Goal: Task Accomplishment & Management: Use online tool/utility

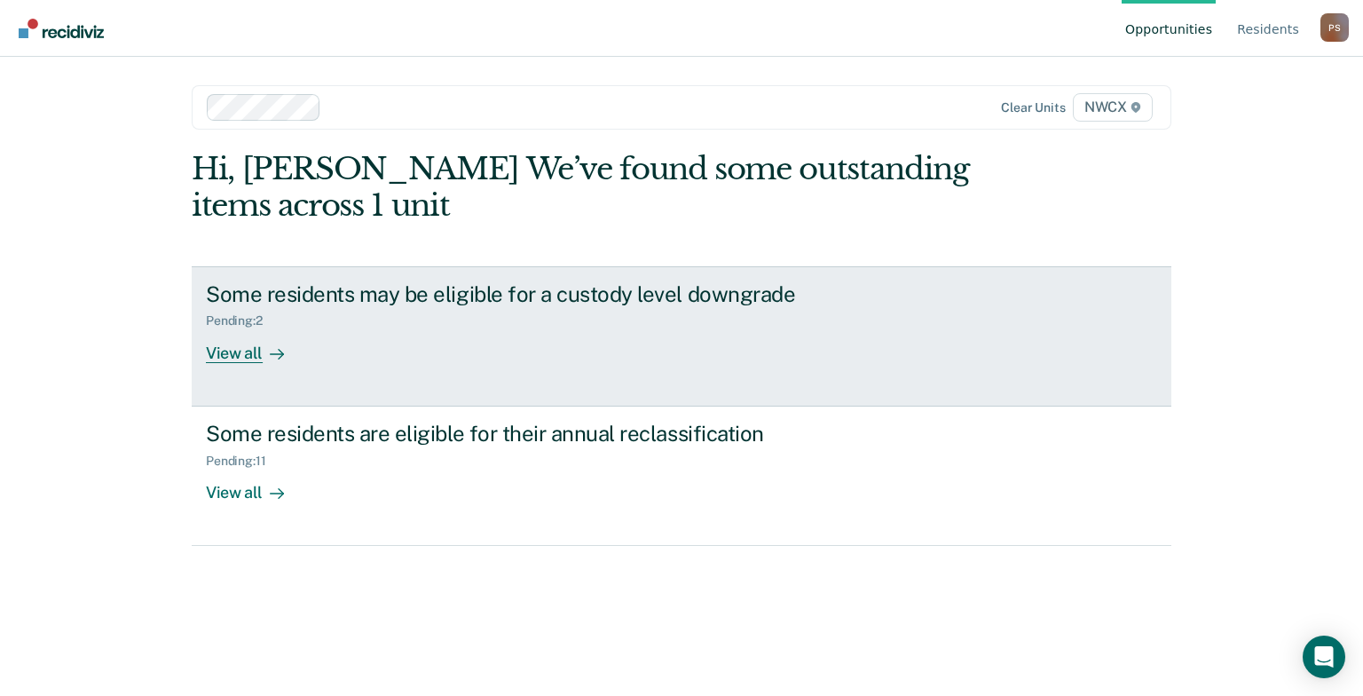
click at [235, 319] on div "Pending : 2" at bounding box center [241, 320] width 71 height 15
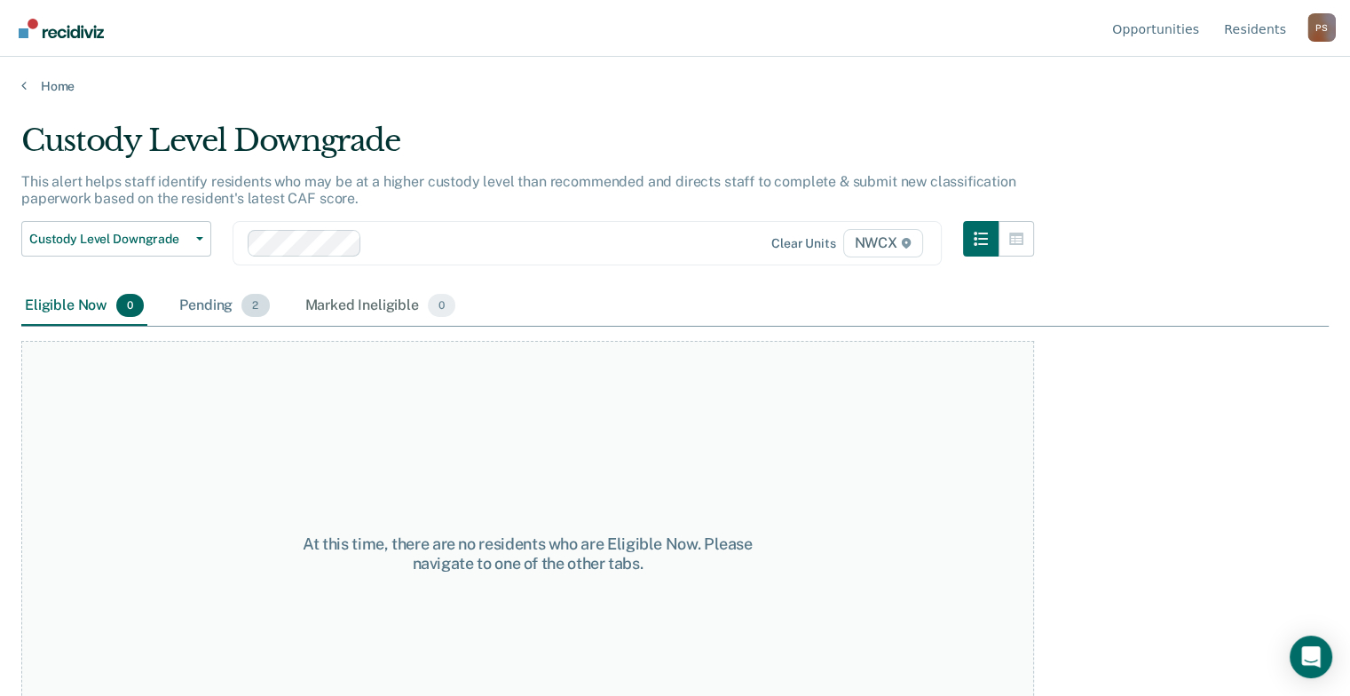
click at [265, 308] on span "2" at bounding box center [255, 305] width 28 height 23
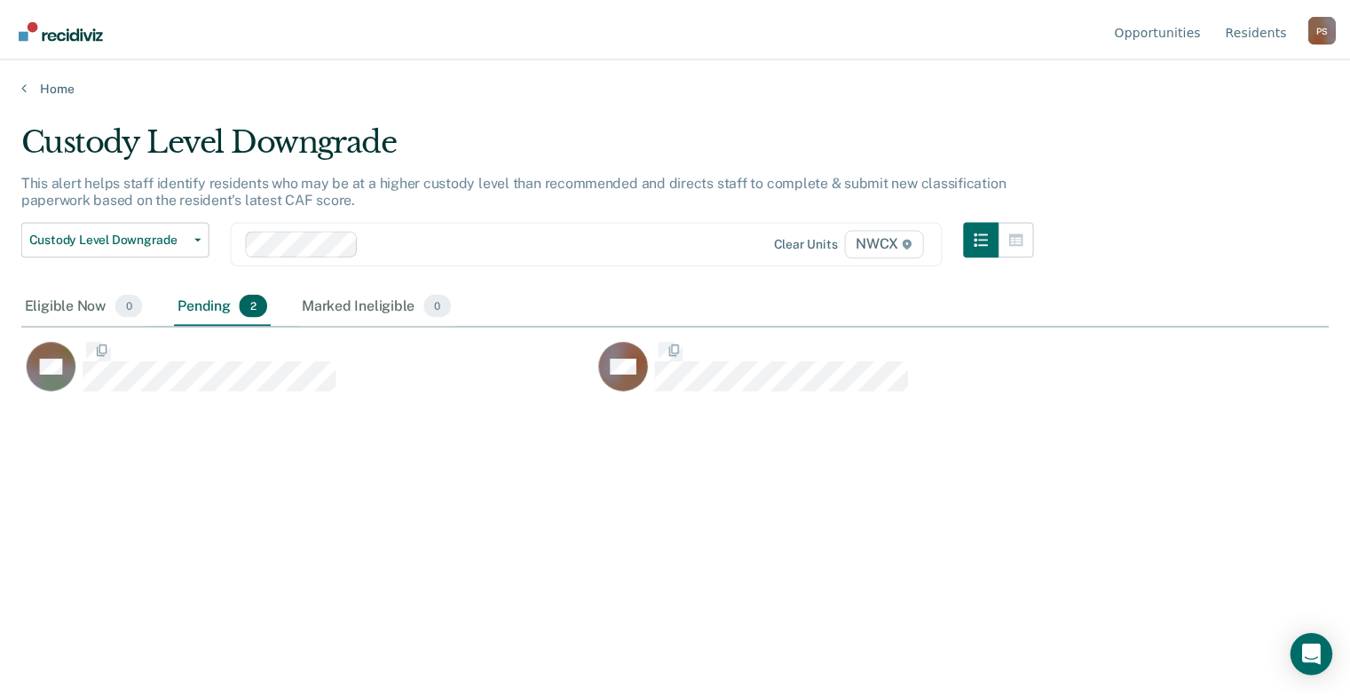
scroll to position [426, 1307]
click at [25, 85] on icon at bounding box center [23, 85] width 5 height 14
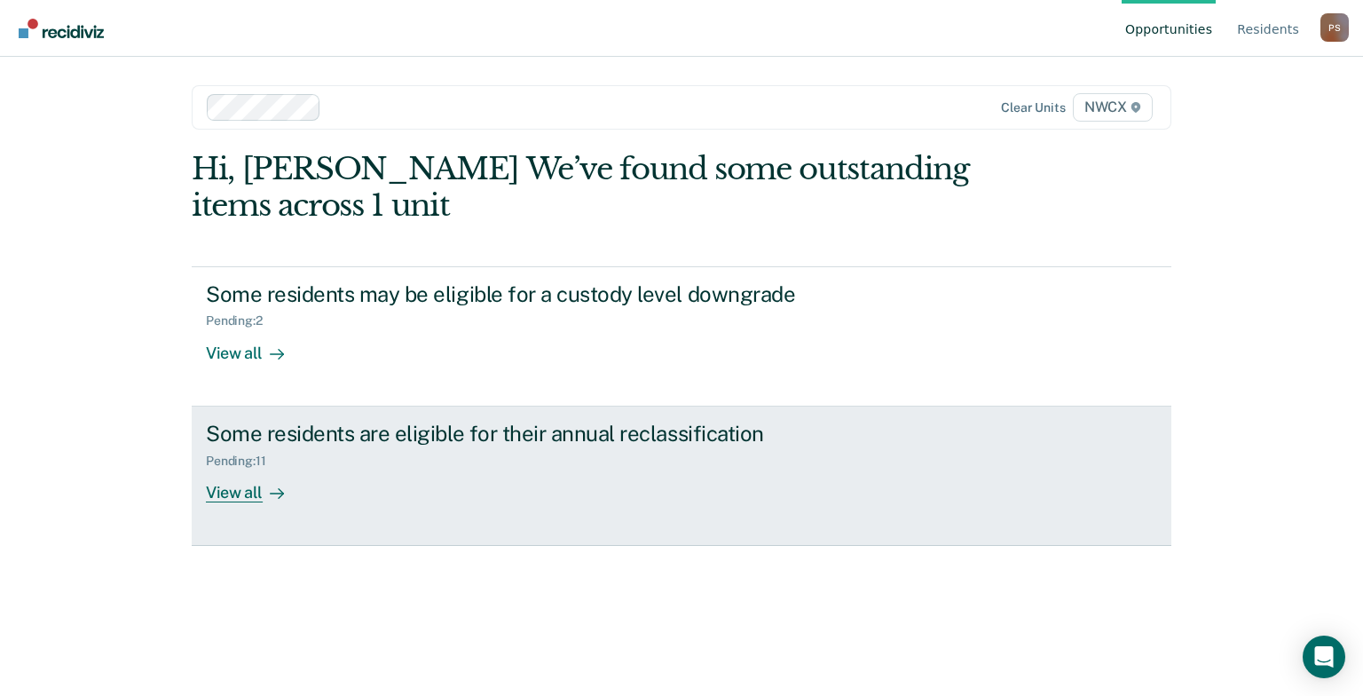
click at [241, 492] on div "View all" at bounding box center [255, 485] width 99 height 35
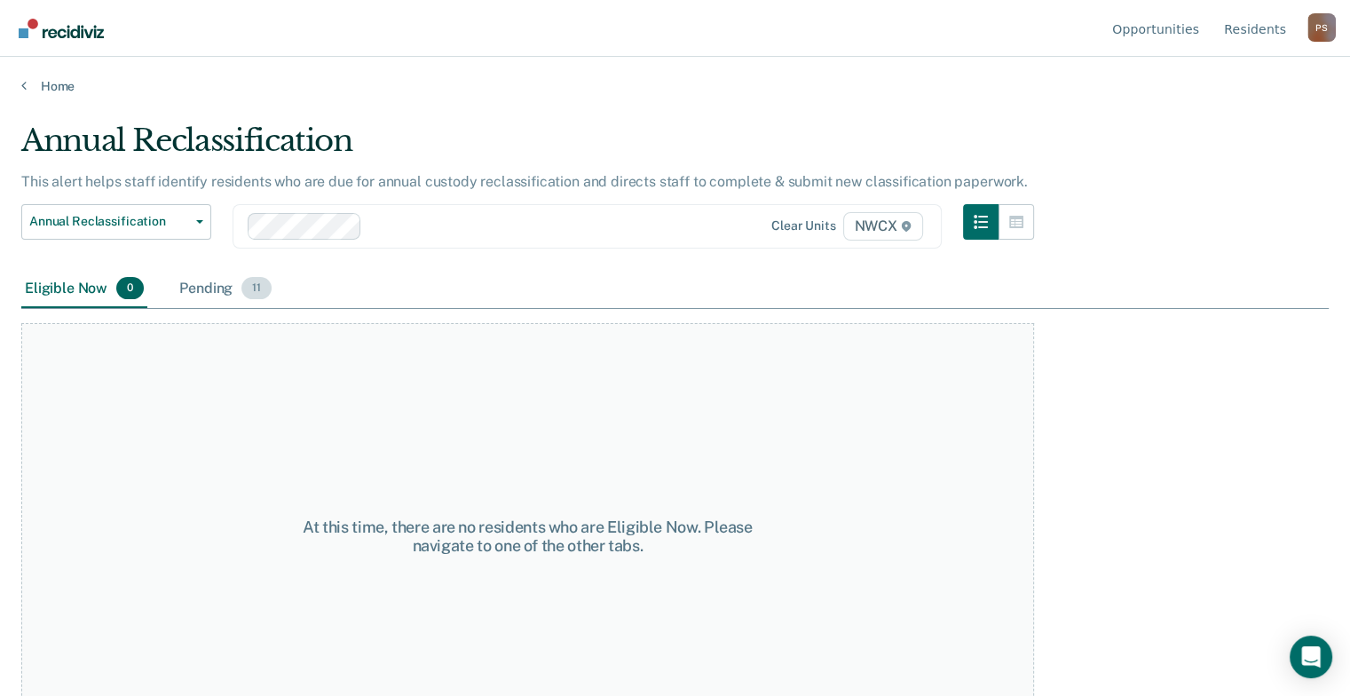
click at [260, 288] on span "11" at bounding box center [256, 288] width 30 height 23
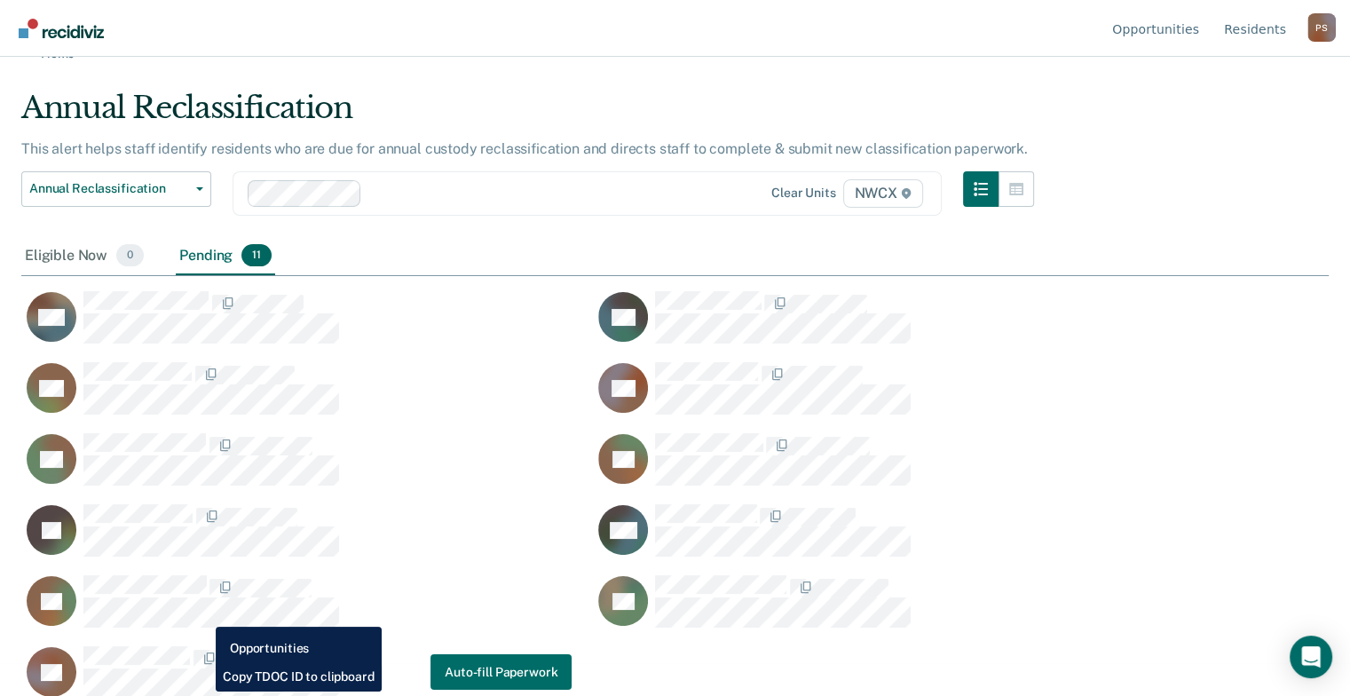
scroll to position [51, 0]
